Goal: Task Accomplishment & Management: Use online tool/utility

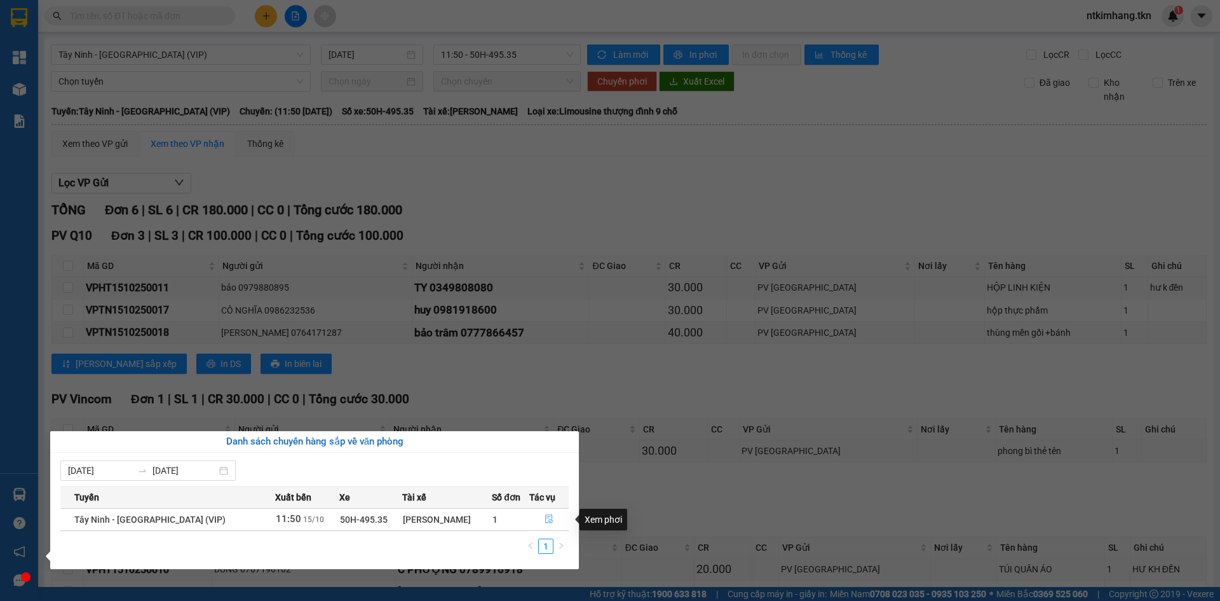
click at [545, 525] on button "button" at bounding box center [549, 519] width 38 height 20
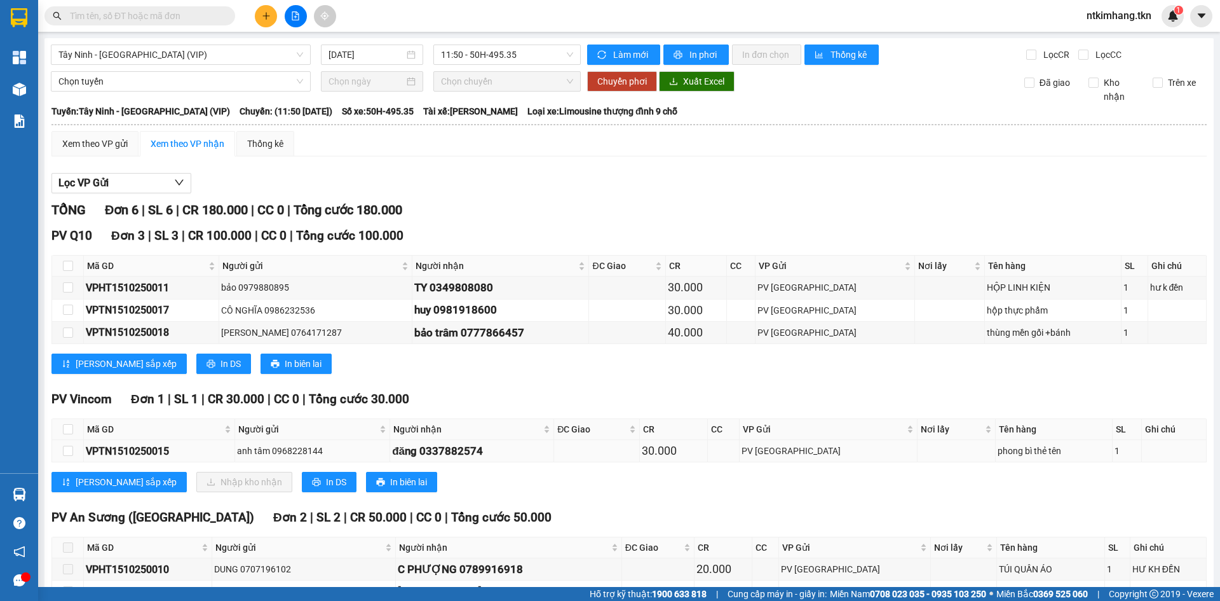
scroll to position [82, 0]
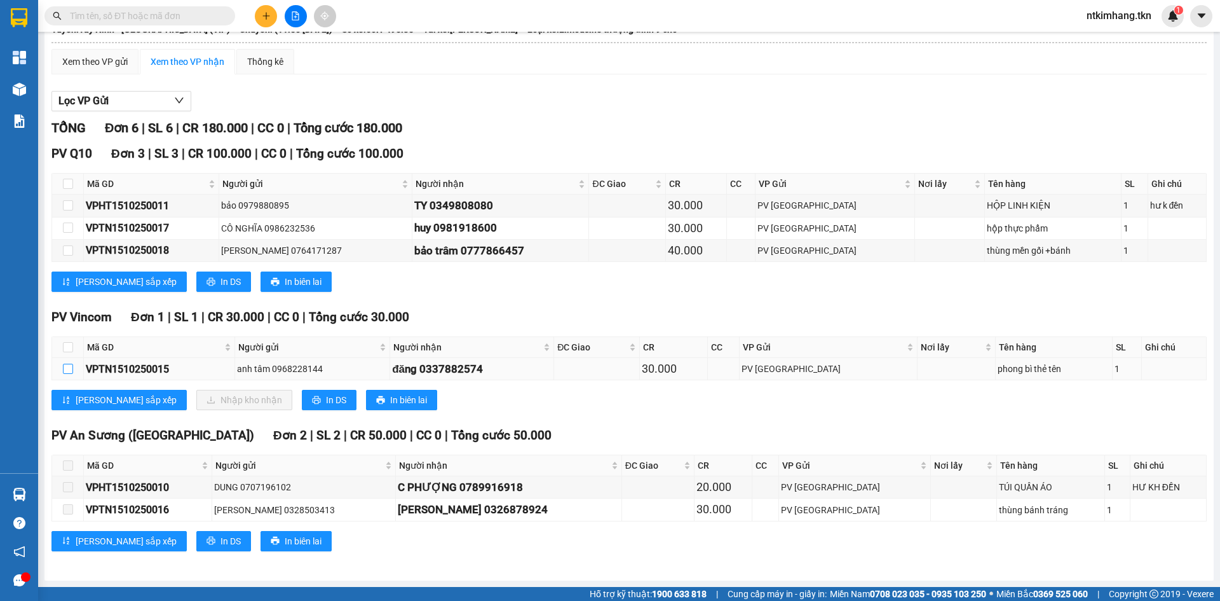
click at [67, 372] on input "checkbox" at bounding box center [68, 369] width 10 height 10
checkbox input "true"
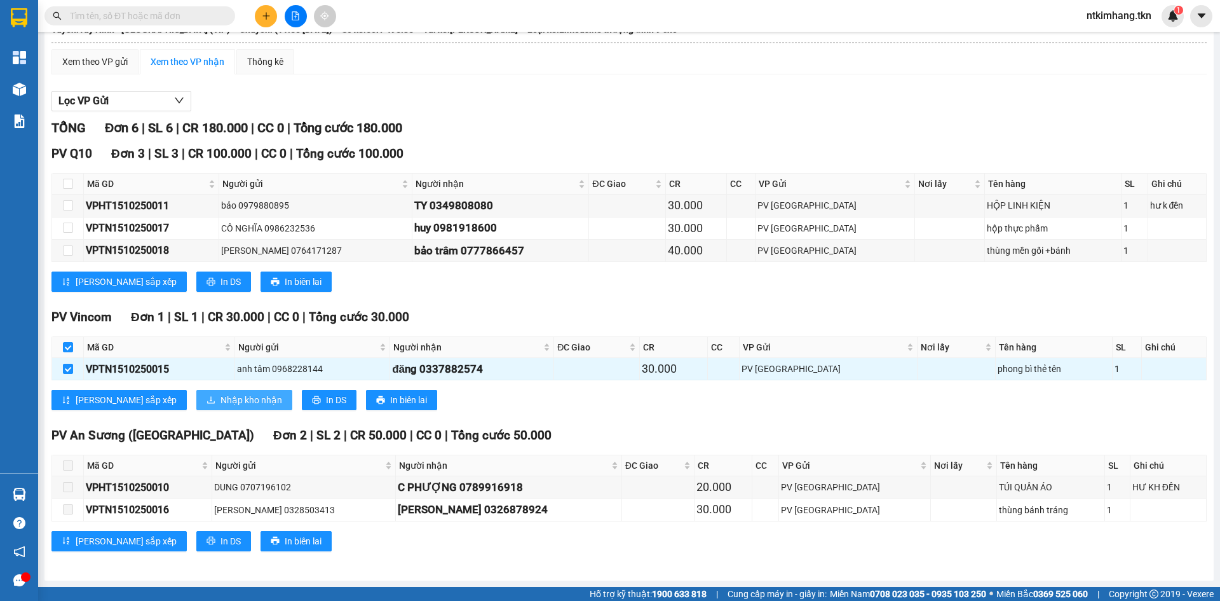
click at [196, 396] on button "Nhập kho nhận" at bounding box center [244, 400] width 96 height 20
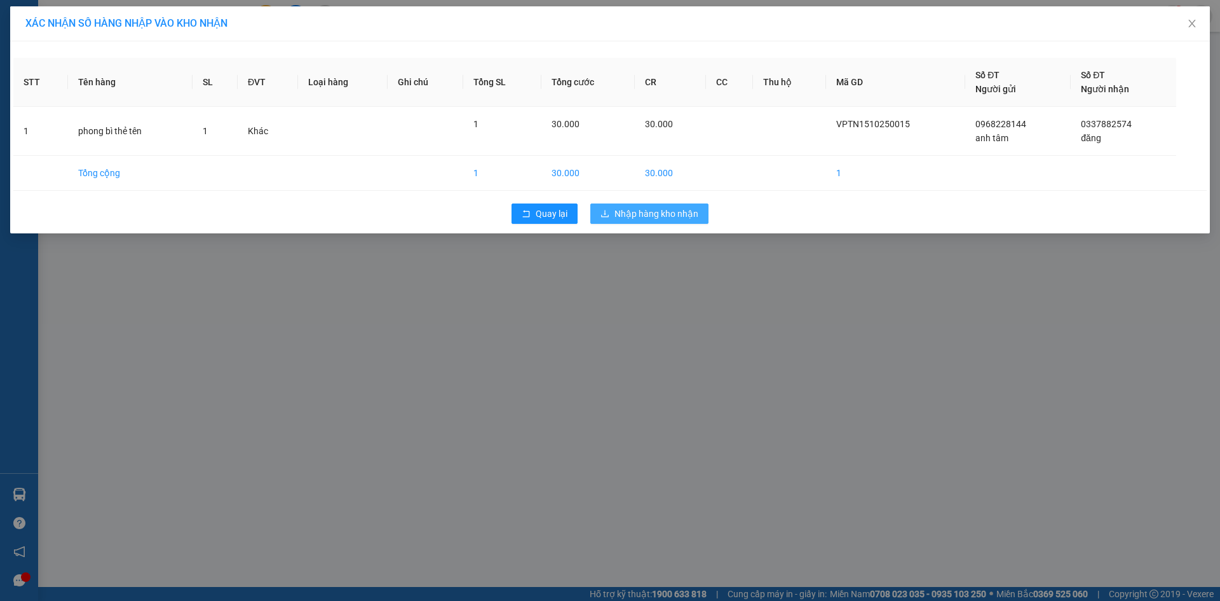
click at [646, 215] on span "Nhập hàng kho nhận" at bounding box center [657, 214] width 84 height 14
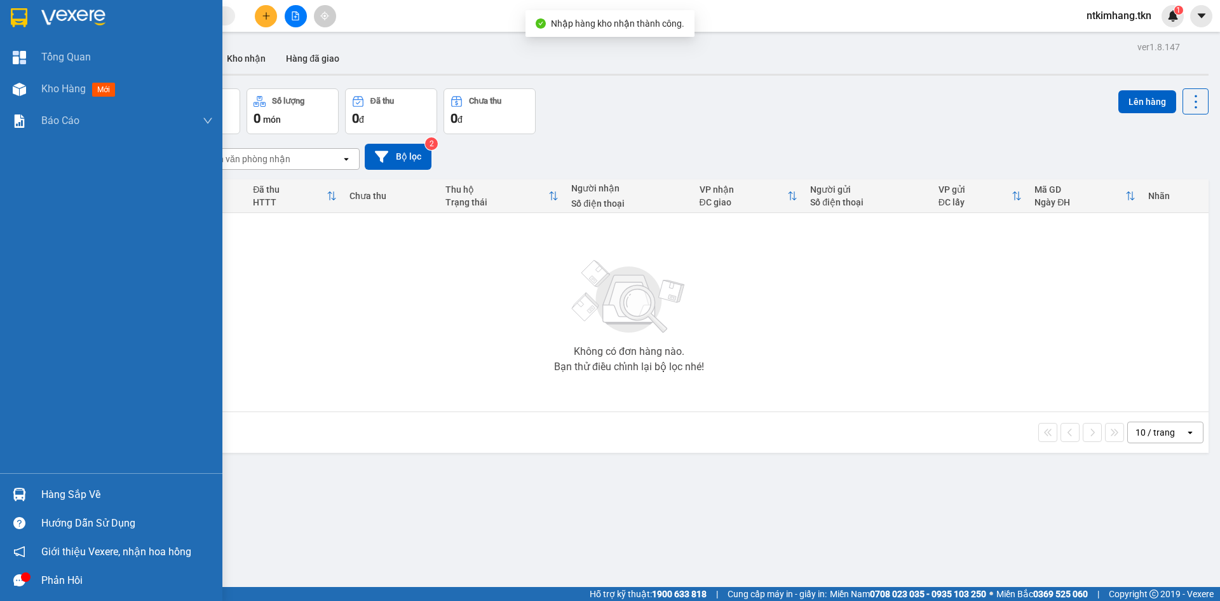
click at [65, 491] on div "Hàng sắp về" at bounding box center [127, 494] width 172 height 19
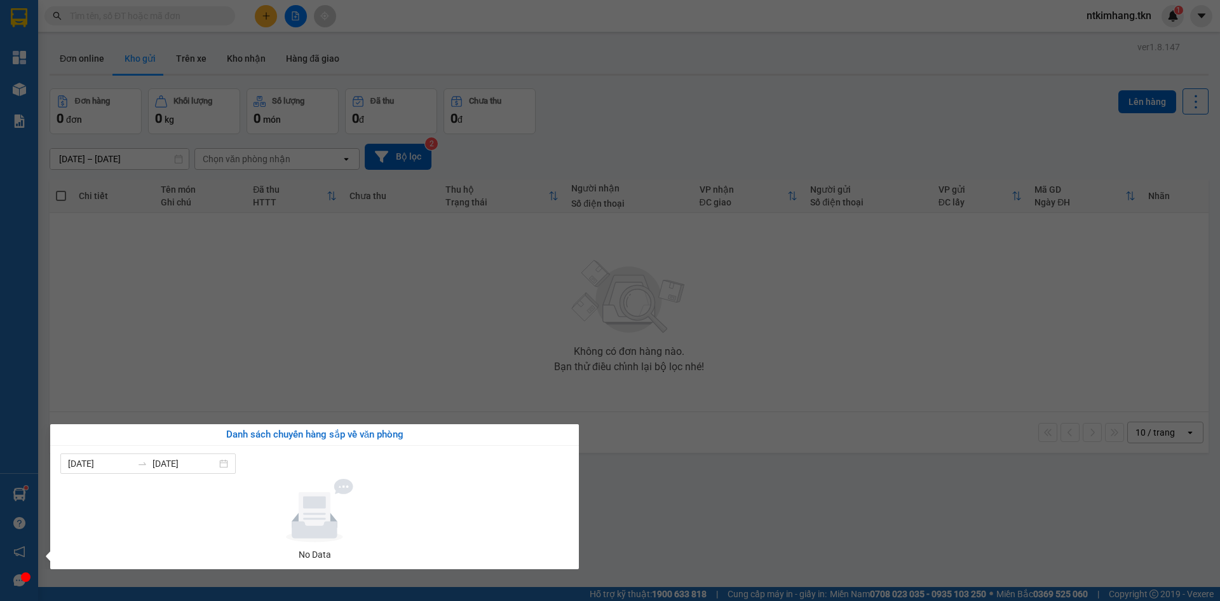
click at [278, 352] on section "Kết quả tìm kiếm ( 0 ) Bộ lọc No Data ntkimhang.tkn 1 Tổng Quan Kho hàng mới Bá…" at bounding box center [610, 300] width 1220 height 601
